Goal: Task Accomplishment & Management: Manage account settings

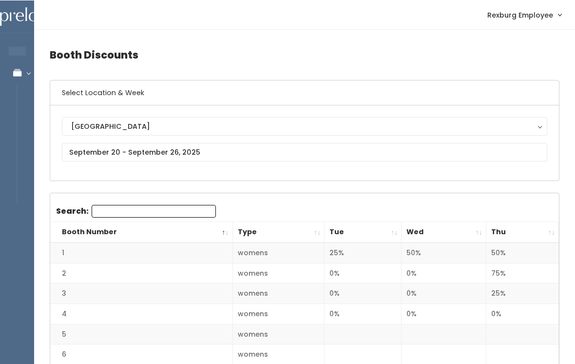
click at [15, 72] on link "Manage Bookings" at bounding box center [63, 72] width 127 height 22
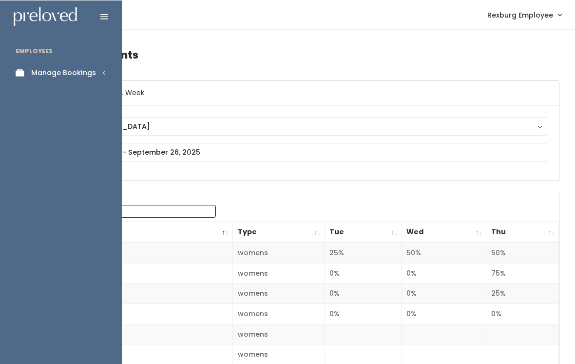
click at [85, 75] on div "Manage Bookings" at bounding box center [63, 72] width 65 height 10
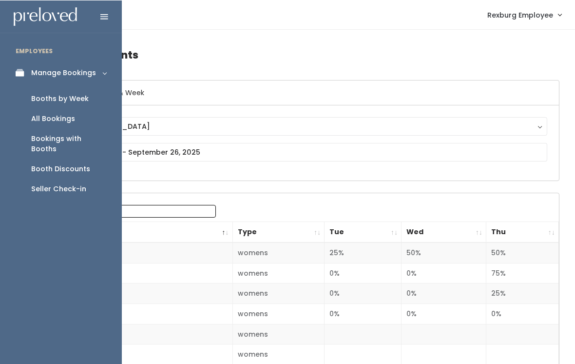
click at [75, 163] on div "Booth Discounts" at bounding box center [60, 168] width 59 height 10
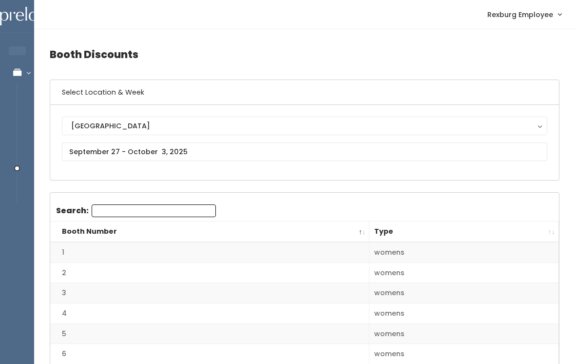
click at [463, 140] on div "Rexburg Rexburg" at bounding box center [305, 143] width 486 height 52
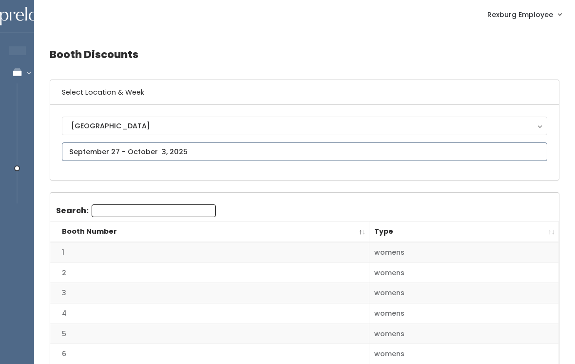
click at [168, 150] on input "text" at bounding box center [305, 151] width 486 height 19
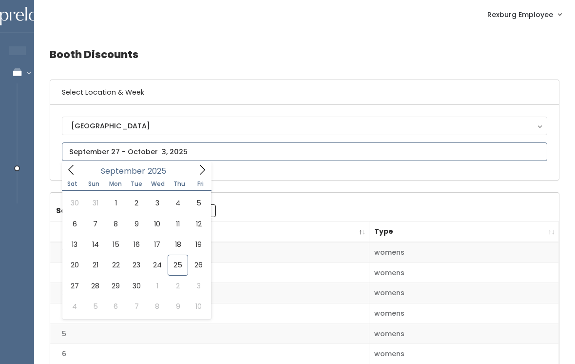
type input "September 20 to September 26"
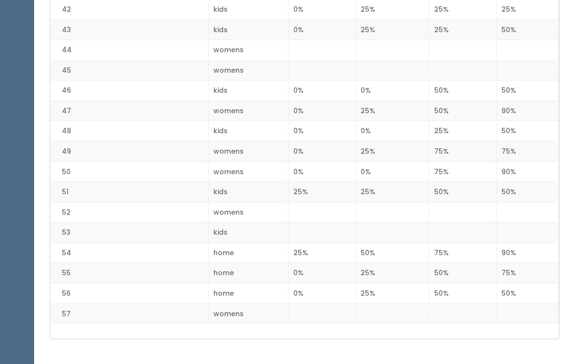
scroll to position [1076, 0]
